Goal: Transaction & Acquisition: Book appointment/travel/reservation

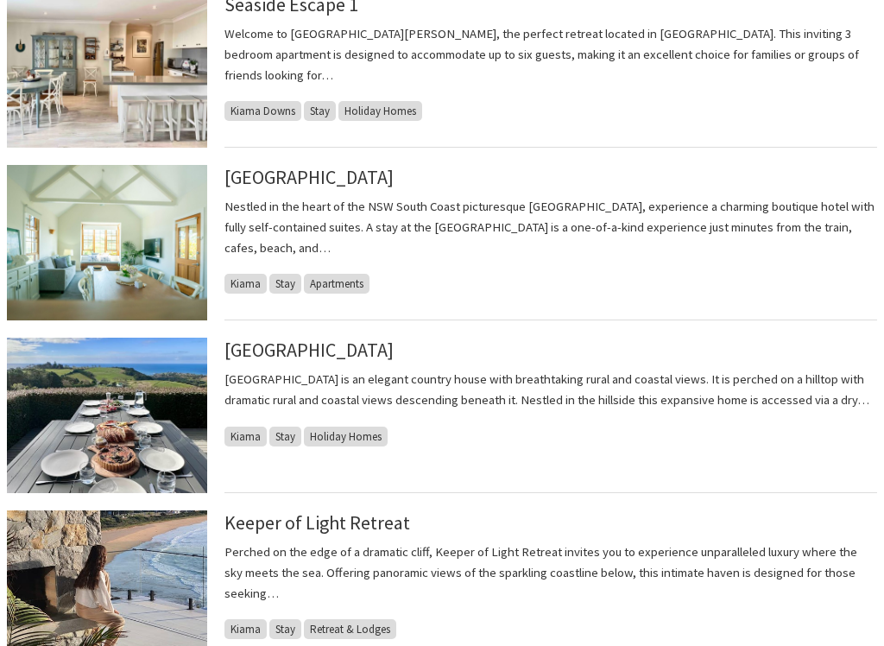
scroll to position [657, 0]
click at [449, 223] on p "Nestled in the heart of the NSW South Coast picturesque [GEOGRAPHIC_DATA], expe…" at bounding box center [550, 226] width 652 height 61
click at [362, 186] on link "[GEOGRAPHIC_DATA]" at bounding box center [308, 177] width 169 height 24
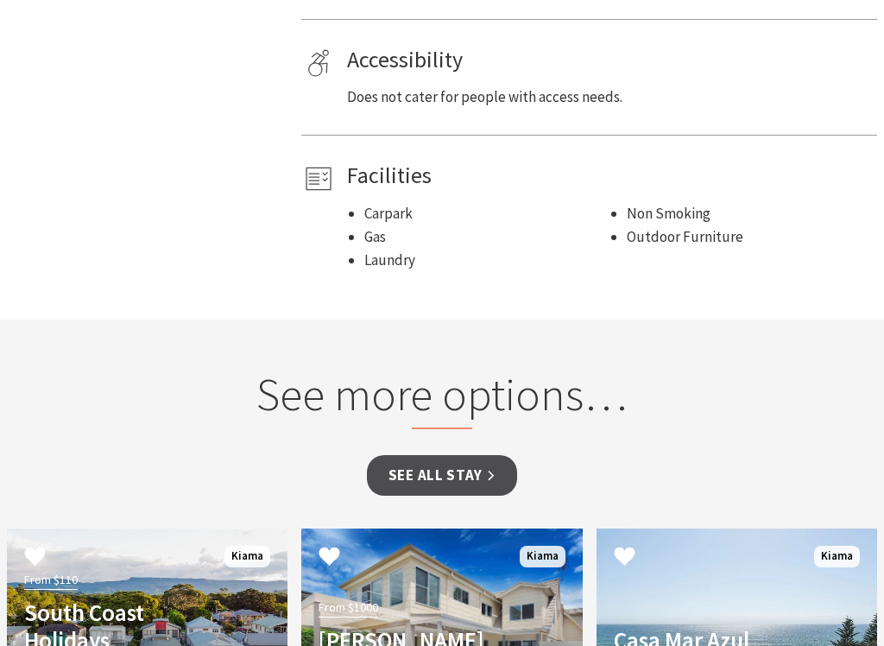
scroll to position [1275, 0]
click at [483, 455] on link "See all Stay" at bounding box center [442, 475] width 150 height 41
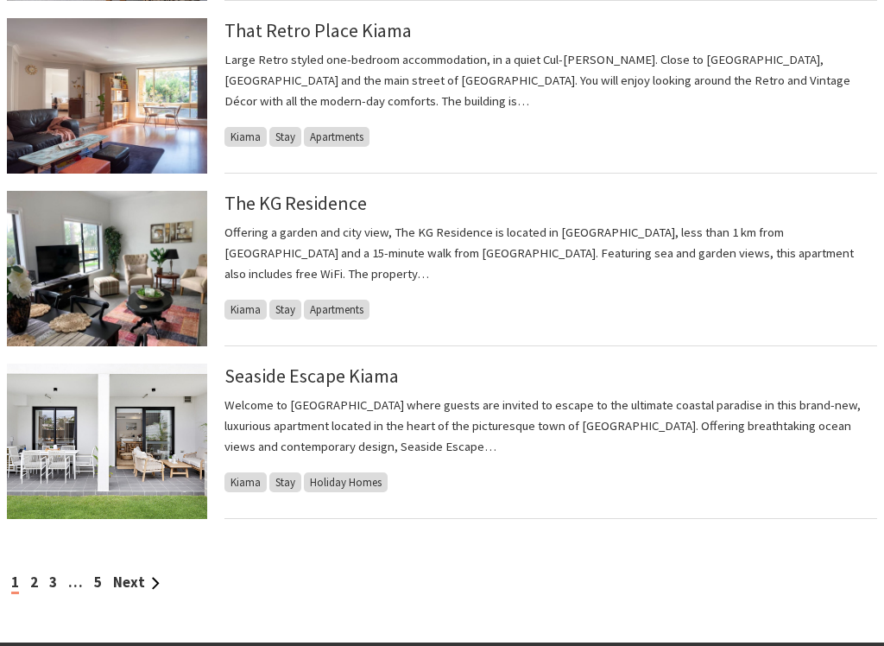
scroll to position [1678, 0]
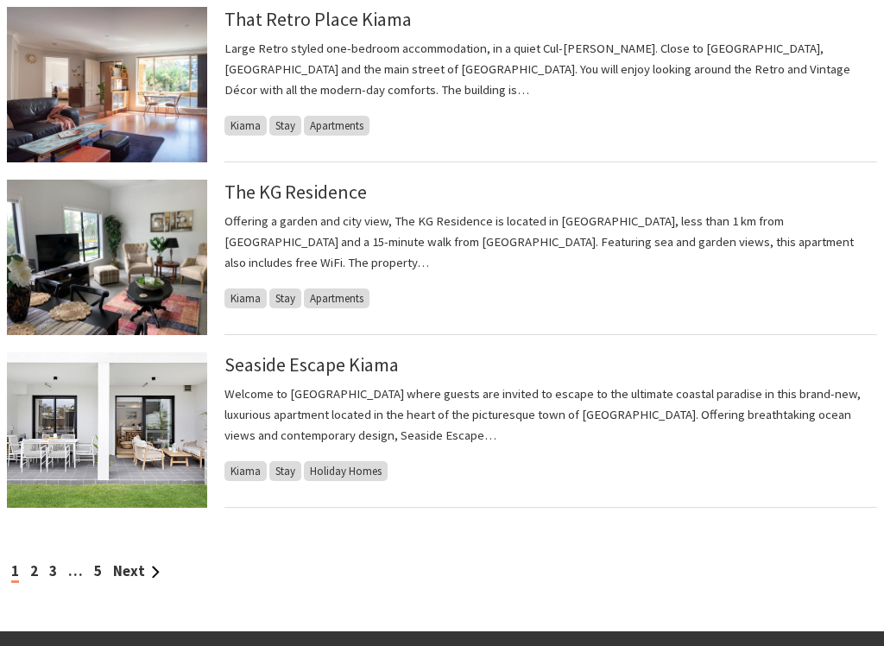
click at [120, 418] on img at bounding box center [107, 429] width 200 height 155
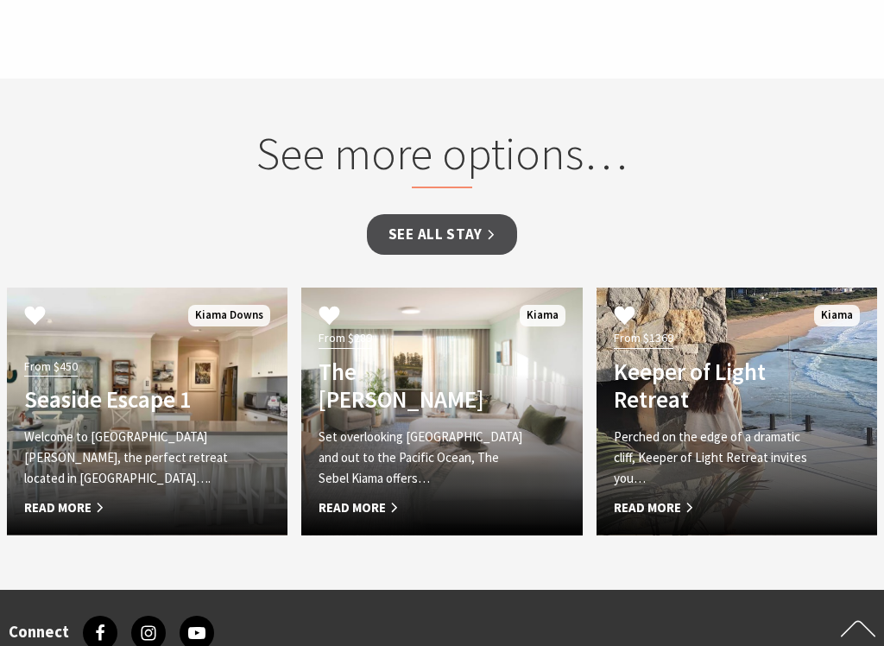
scroll to position [1352, 0]
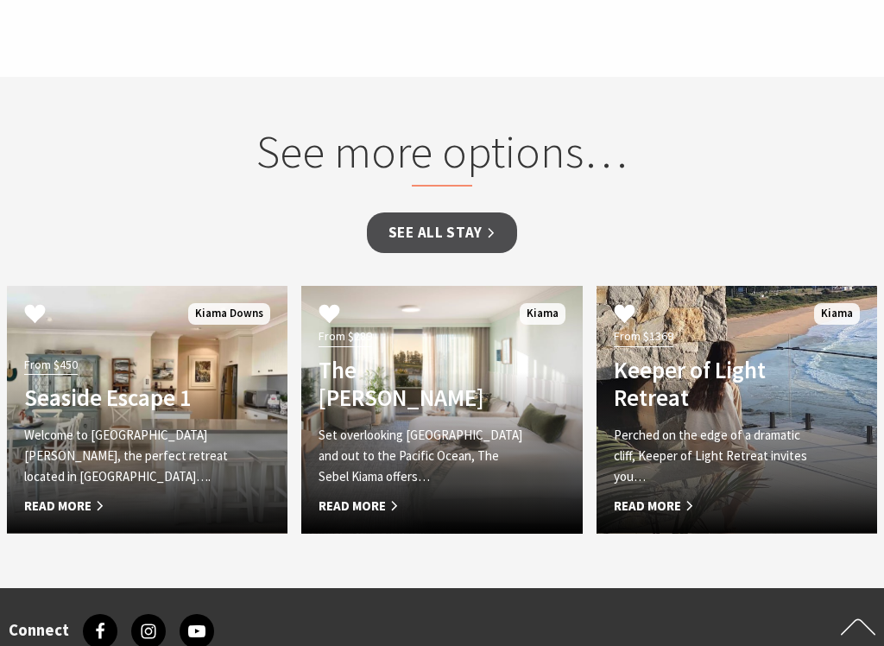
click at [66, 507] on span "Read More" at bounding box center [126, 505] width 205 height 21
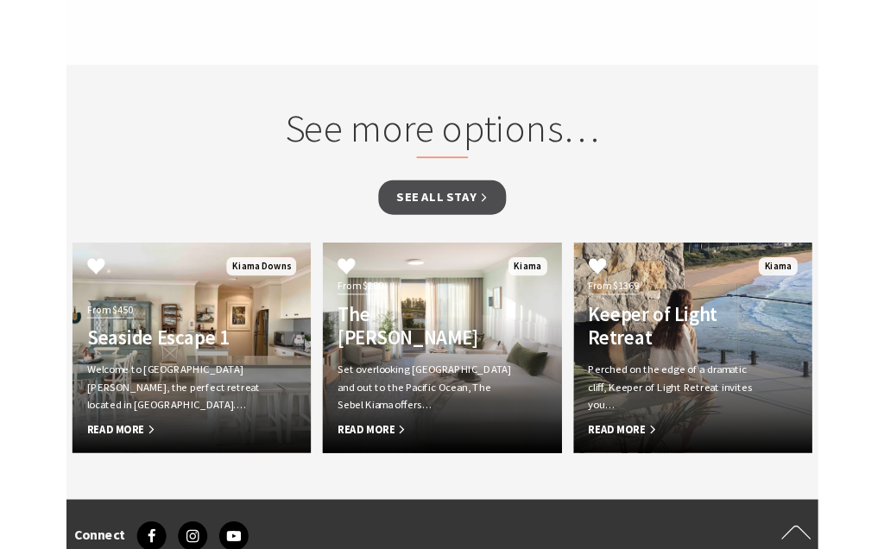
scroll to position [1400, 0]
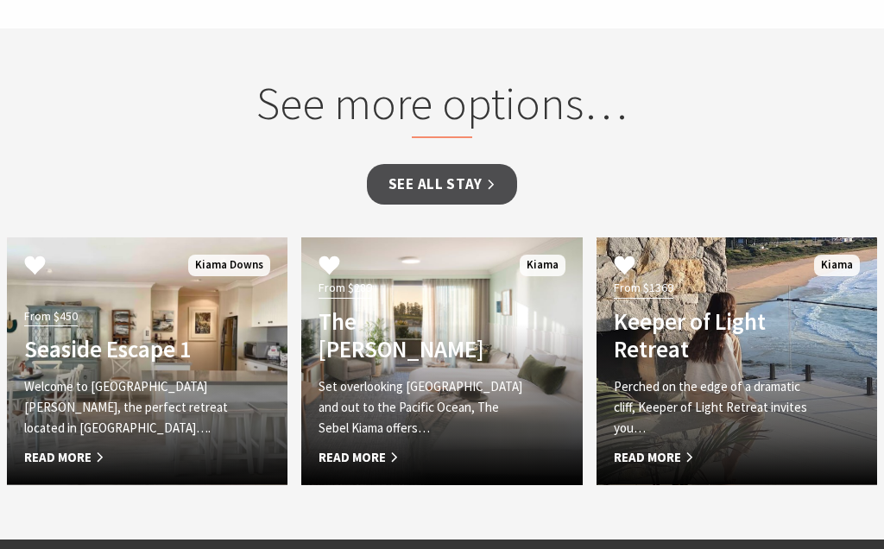
click at [453, 362] on div "From $289 The Sebel Kiama Set overlooking Kiama Harbour and out to the Pacific …" at bounding box center [420, 371] width 239 height 192
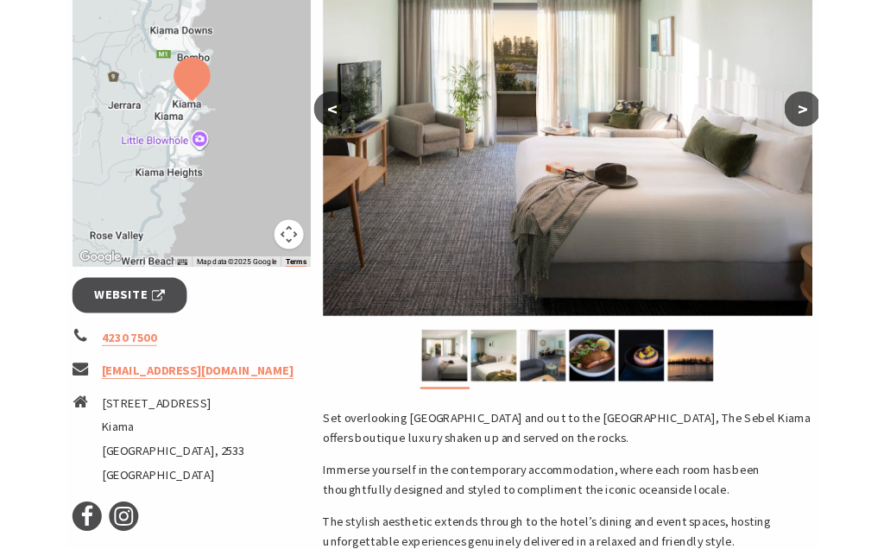
scroll to position [383, 0]
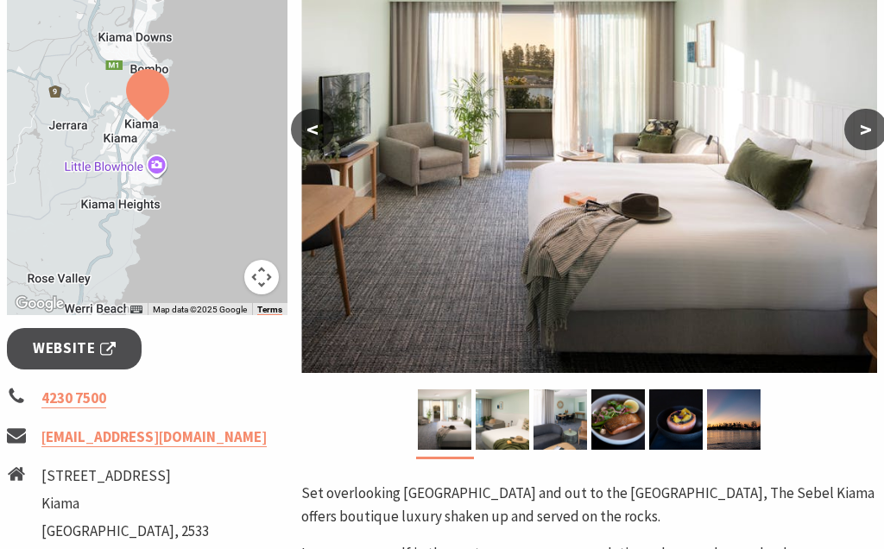
click at [866, 129] on button ">" at bounding box center [865, 129] width 43 height 41
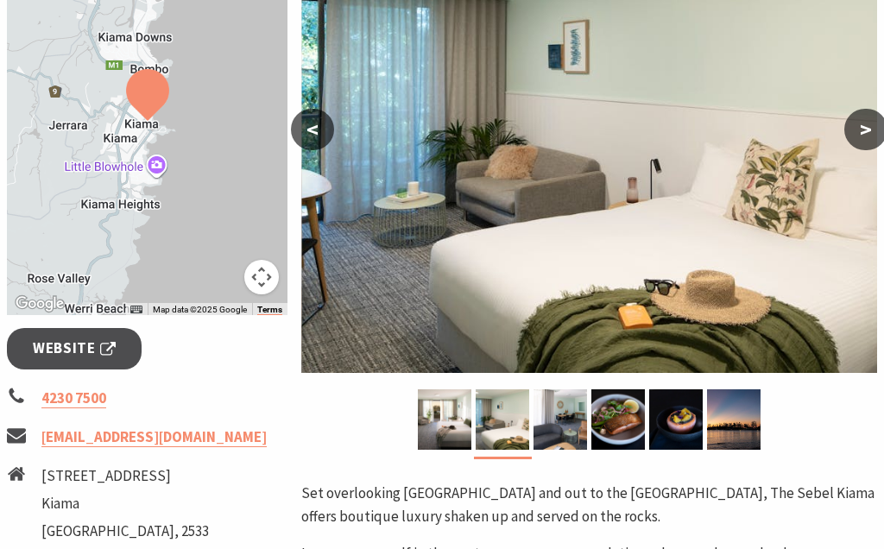
click at [860, 125] on button ">" at bounding box center [865, 129] width 43 height 41
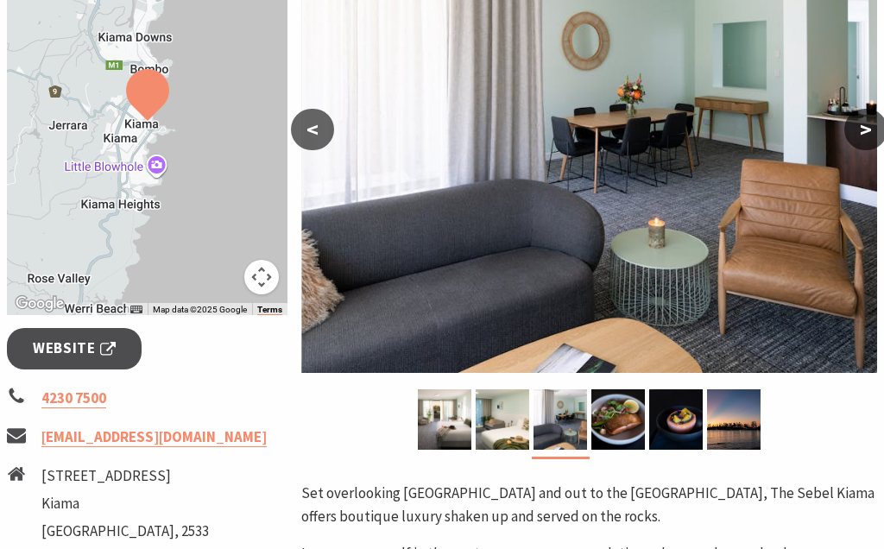
click at [870, 140] on button ">" at bounding box center [865, 129] width 43 height 41
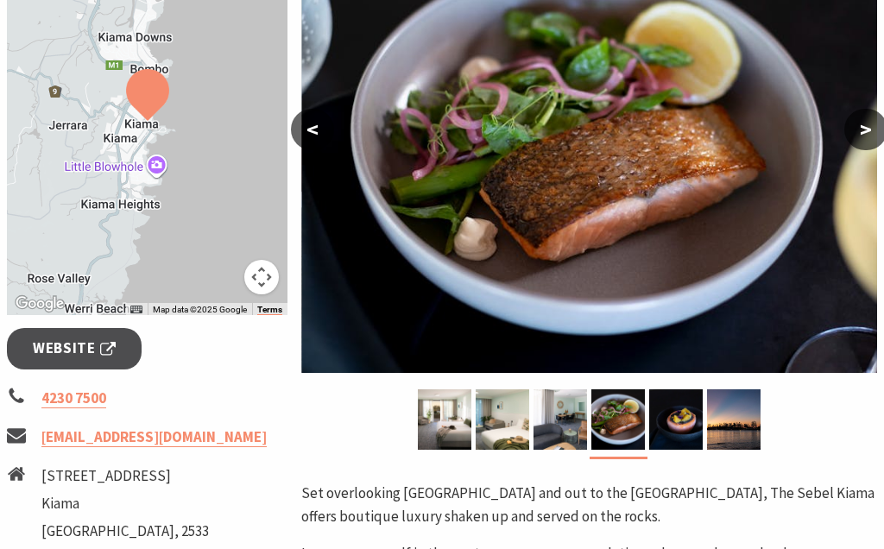
click at [874, 144] on button ">" at bounding box center [865, 129] width 43 height 41
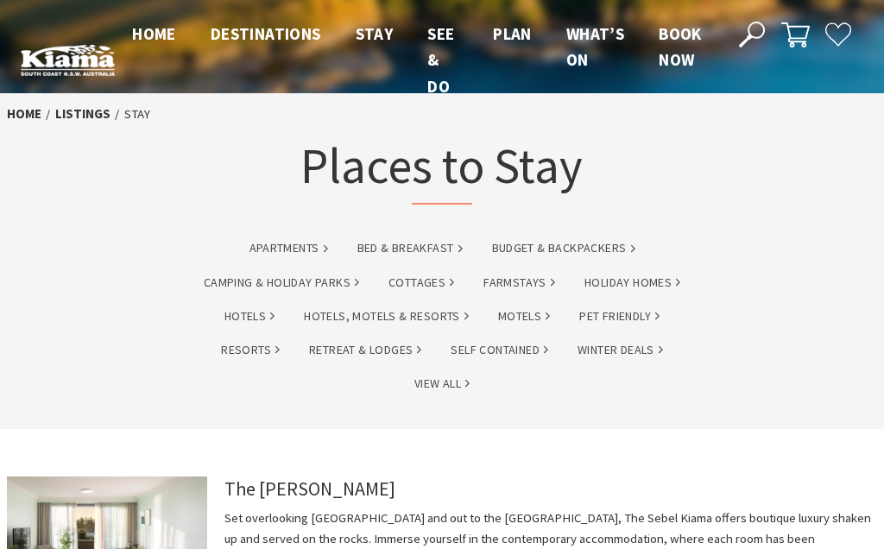
scroll to position [1726, 0]
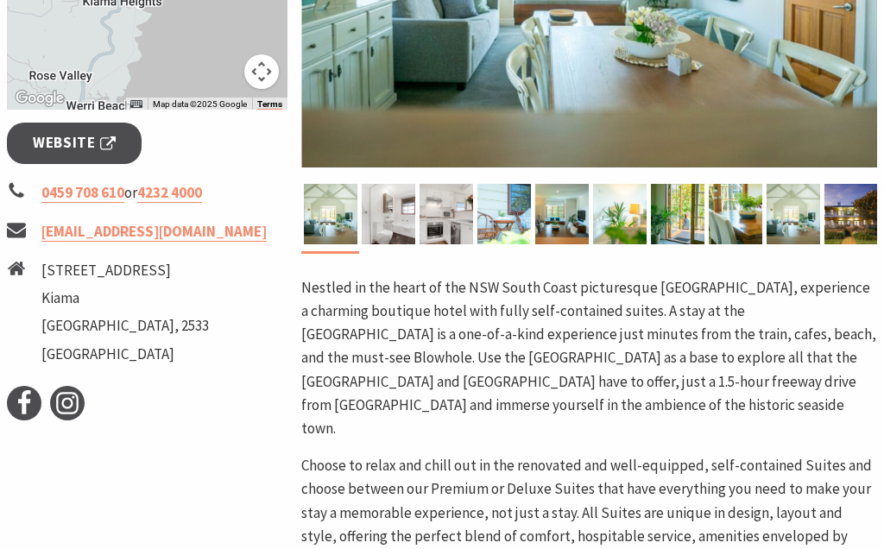
scroll to position [559, 0]
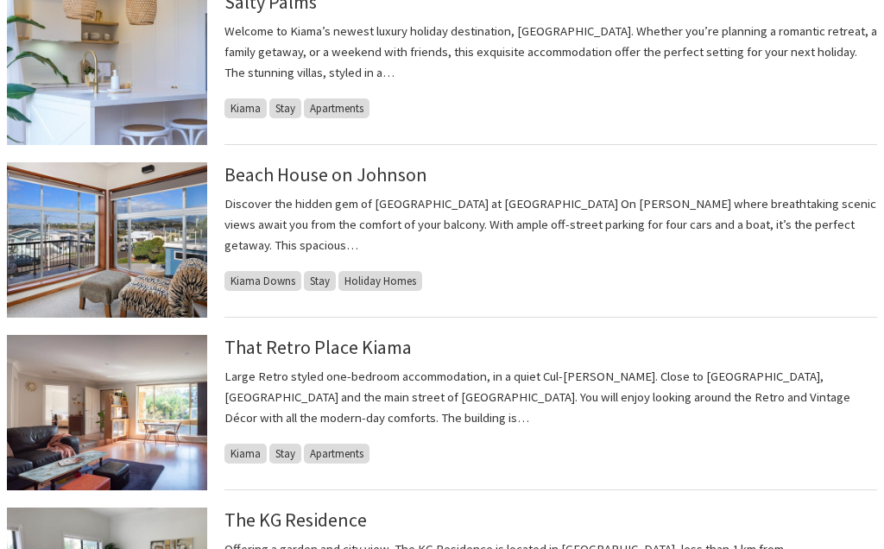
scroll to position [1349, 0]
